Goal: Use online tool/utility

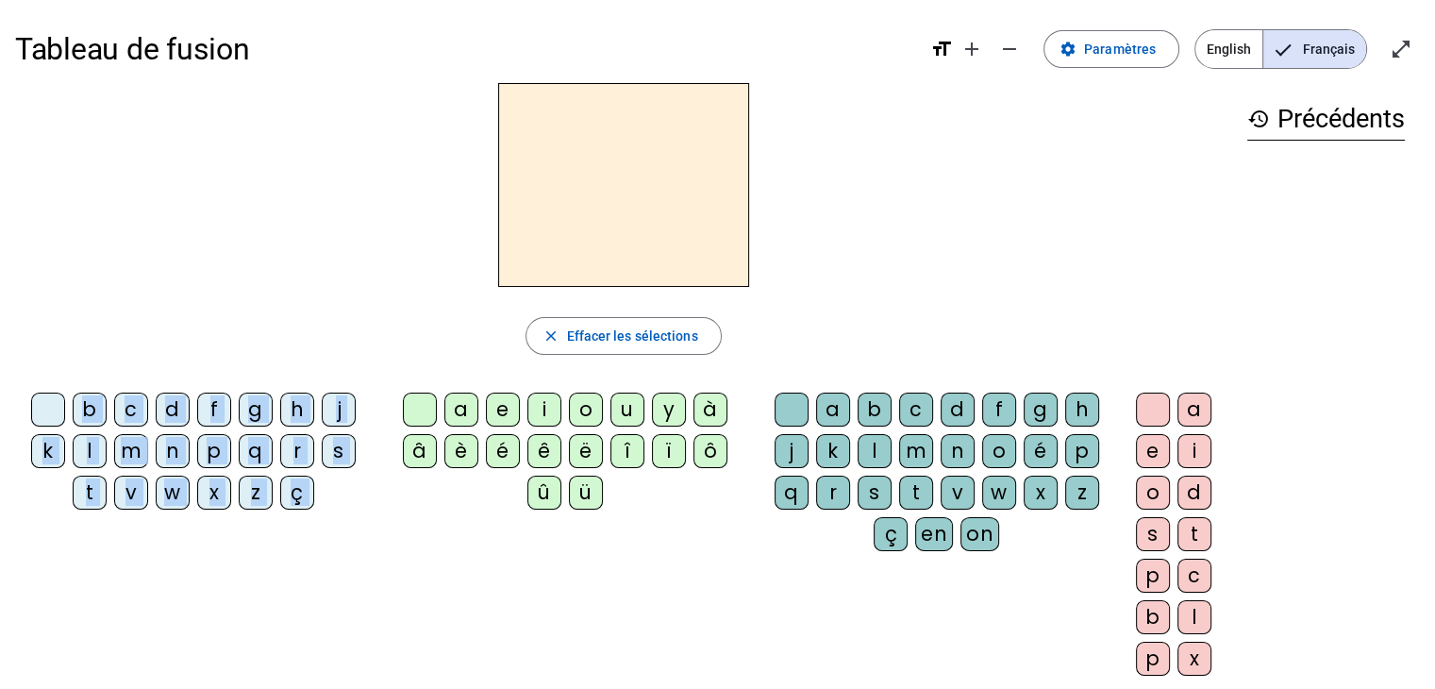
drag, startPoint x: 460, startPoint y: 407, endPoint x: 533, endPoint y: 192, distance: 227.1
click at [533, 192] on div "close Effacer les sélections b c d f g h j k l m n p q r s t v w x z ç a e i o …" at bounding box center [623, 387] width 1217 height 608
click at [408, 346] on div "close Effacer les sélections" at bounding box center [623, 336] width 1217 height 38
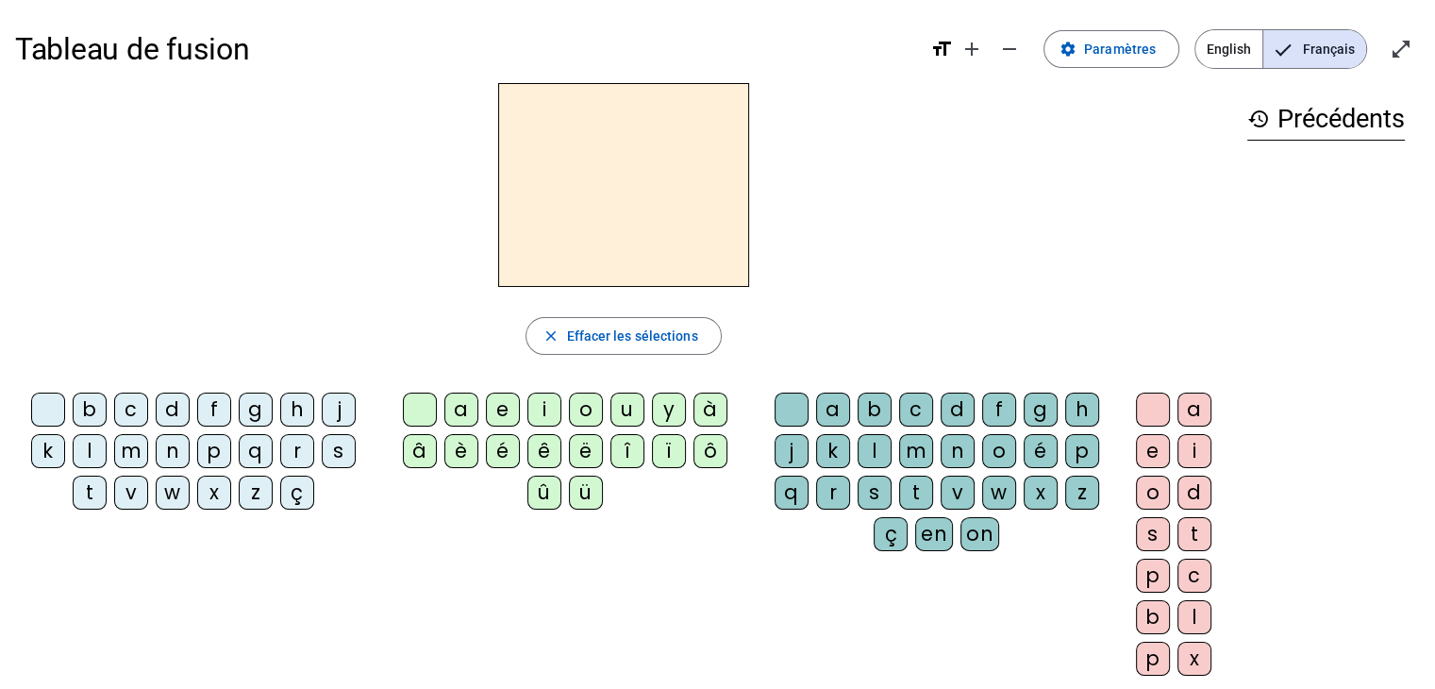
click at [468, 411] on div "a" at bounding box center [461, 409] width 34 height 34
click at [828, 409] on div "a" at bounding box center [833, 409] width 34 height 34
click at [925, 401] on div "c" at bounding box center [916, 409] width 34 height 34
click at [963, 401] on div "d" at bounding box center [958, 409] width 34 height 34
click at [874, 449] on div "l" at bounding box center [875, 451] width 34 height 34
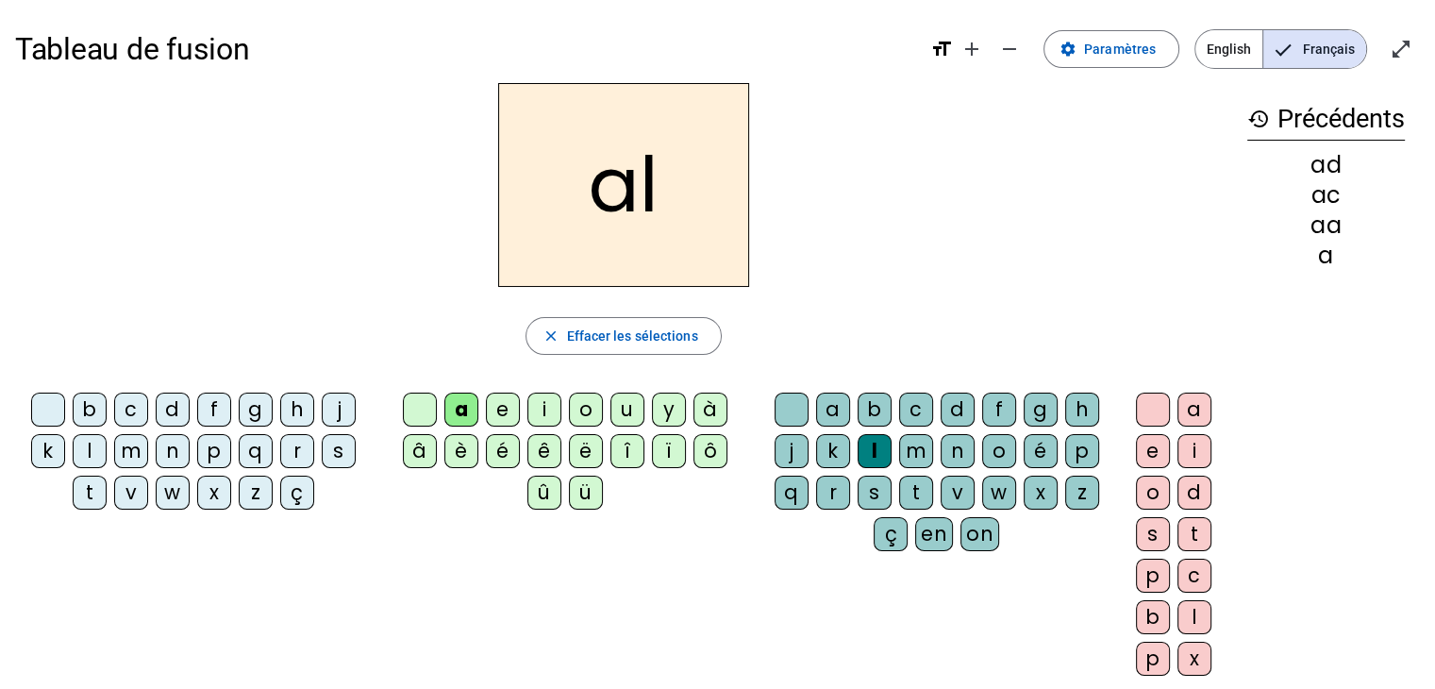
click at [913, 450] on div "m" at bounding box center [916, 451] width 34 height 34
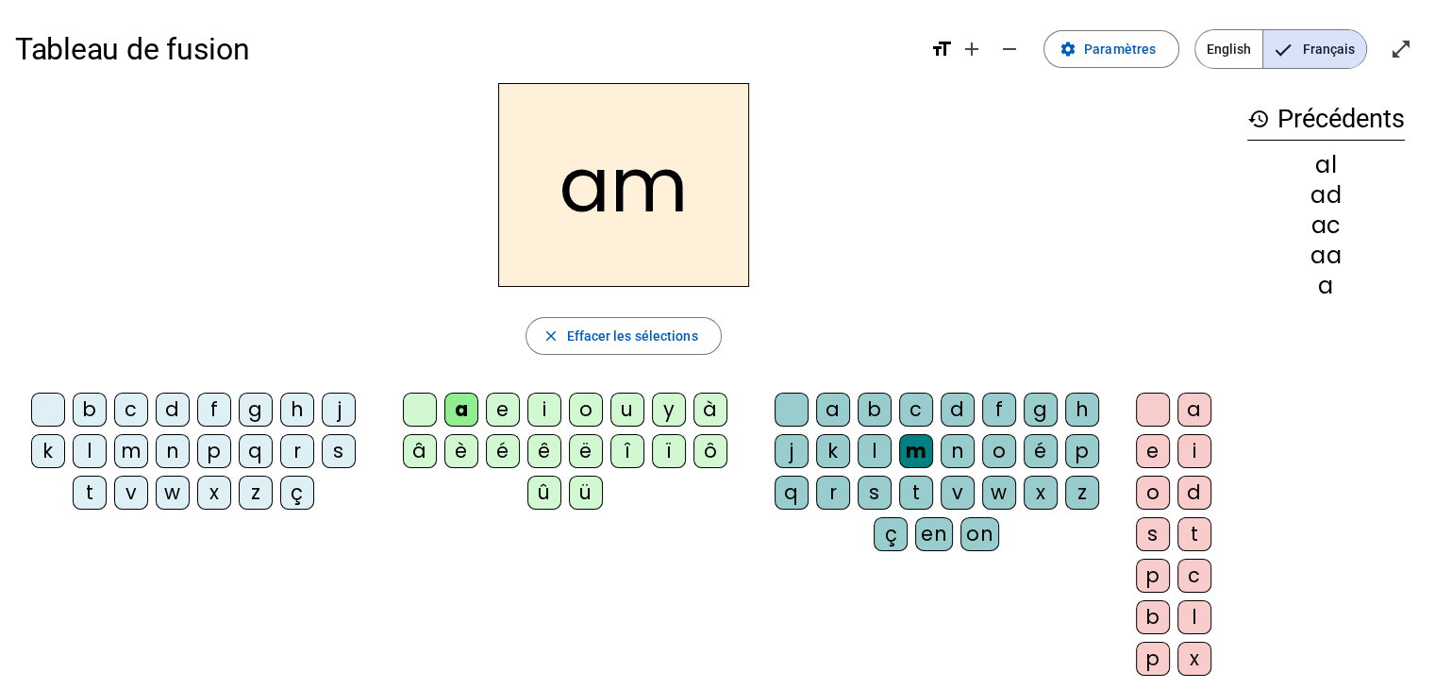
click at [868, 480] on div "s" at bounding box center [875, 493] width 34 height 34
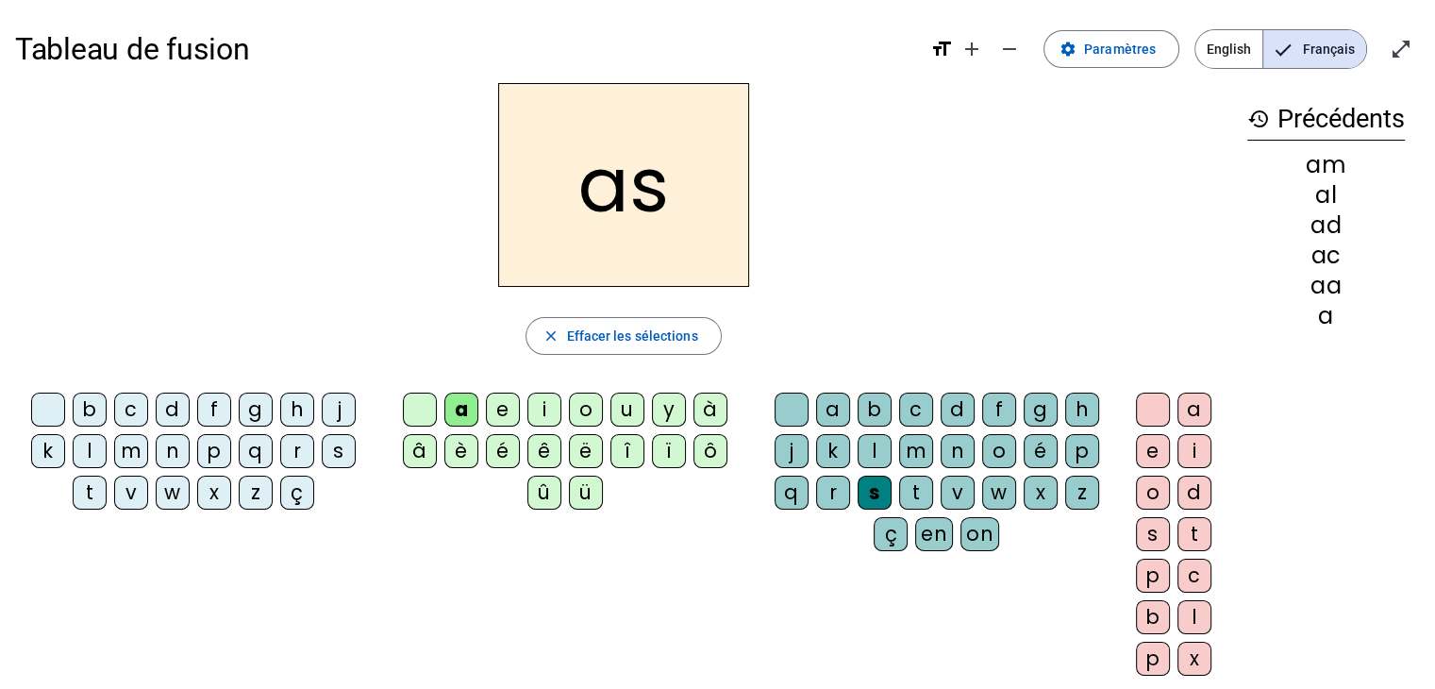
click at [882, 492] on div "s" at bounding box center [875, 493] width 34 height 34
